Goal: Task Accomplishment & Management: Manage account settings

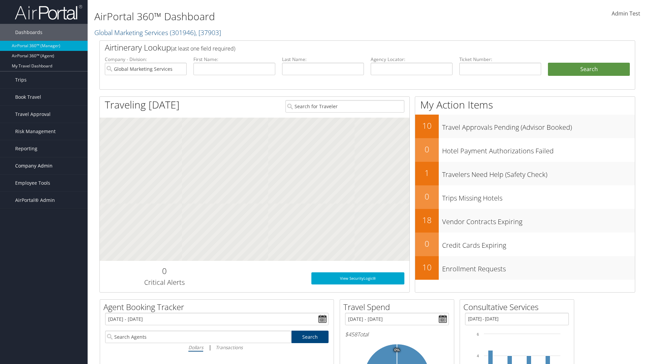
click at [44, 166] on span "Company Admin" at bounding box center [33, 165] width 37 height 17
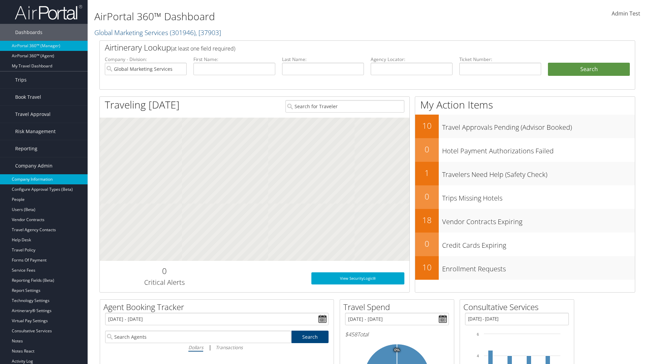
click at [44, 179] on link "Company Information" at bounding box center [44, 179] width 88 height 10
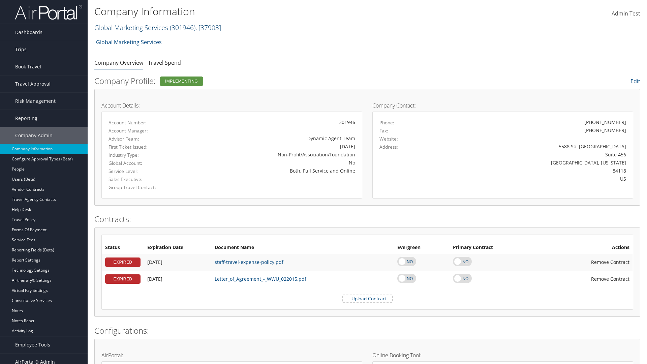
click at [130, 27] on link "Global Marketing Services ( 301946 ) , [ 37903 ]" at bounding box center [157, 27] width 127 height 9
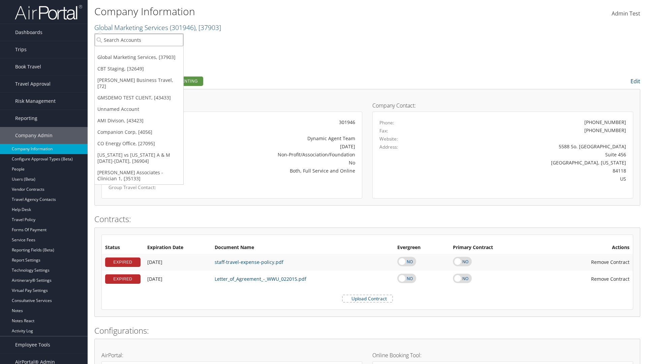
click at [139, 40] on input "search" at bounding box center [139, 40] width 89 height 12
type input "[PERSON_NAME] Business Travel"
click at [148, 52] on div "Christopherson Business Travel (C10001), [72]" at bounding box center [148, 52] width 115 height 6
